Goal: Navigation & Orientation: Find specific page/section

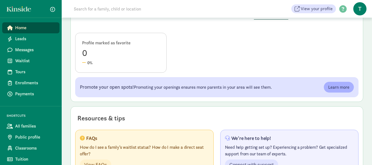
scroll to position [313, 0]
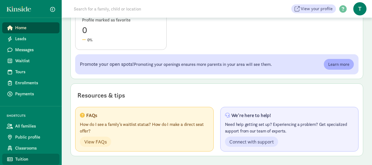
click at [32, 158] on span "Tuition" at bounding box center [35, 159] width 40 height 7
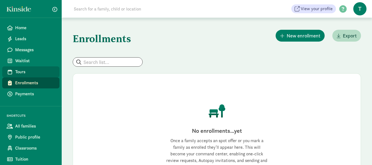
click at [32, 71] on span "Tours" at bounding box center [35, 72] width 40 height 7
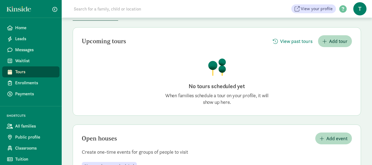
scroll to position [64, 0]
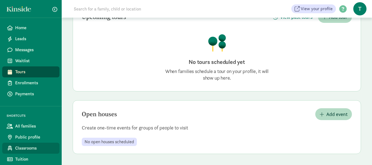
click at [30, 147] on span "Classrooms" at bounding box center [35, 148] width 40 height 7
